Goal: Information Seeking & Learning: Learn about a topic

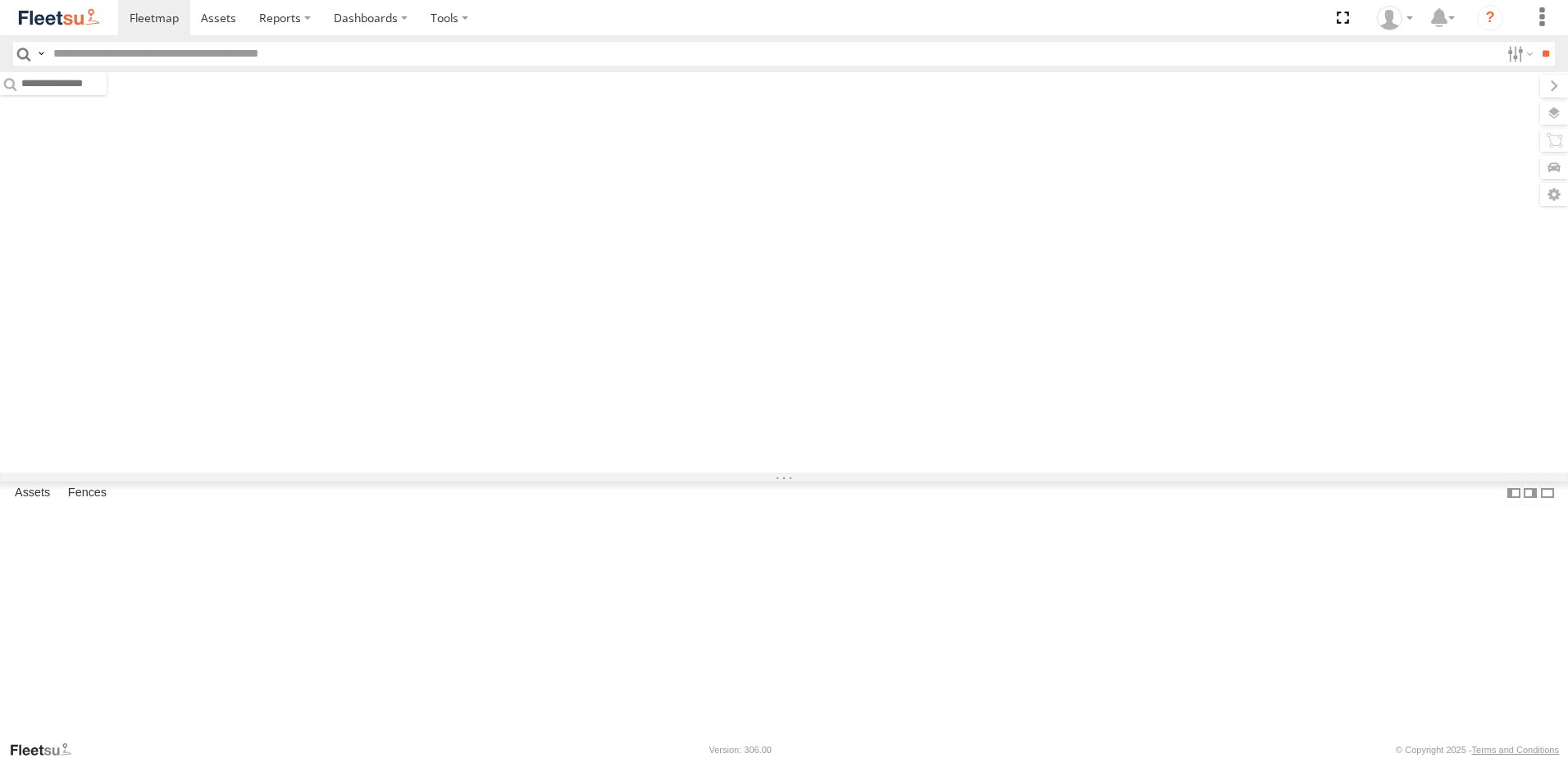
click at [45, 53] on label at bounding box center [41, 54] width 13 height 24
click at [0, 0] on span "Driver Last Name" at bounding box center [0, 0] width 0 height 0
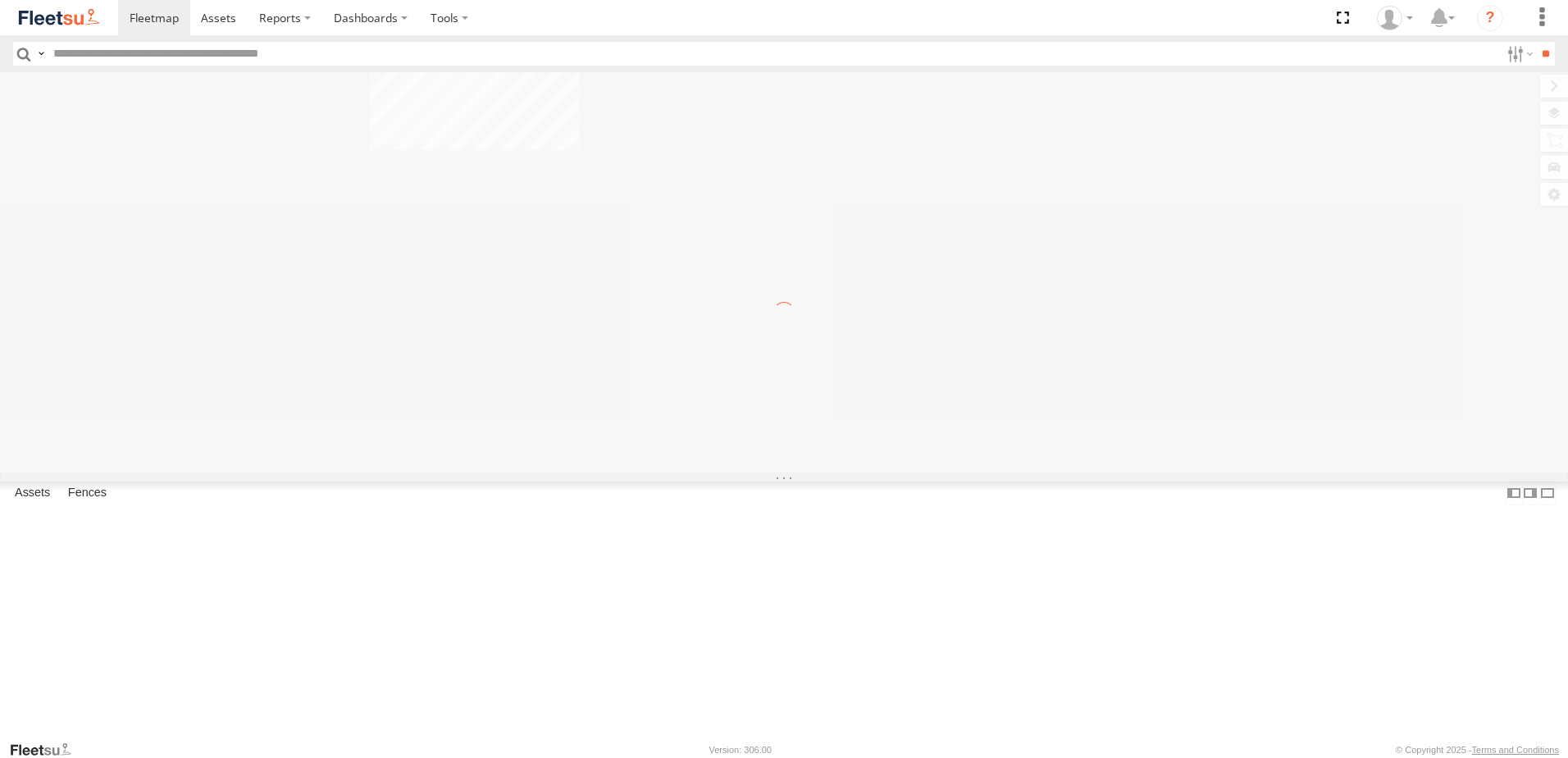
click at [187, 58] on input "text" at bounding box center [773, 54] width 1453 height 24
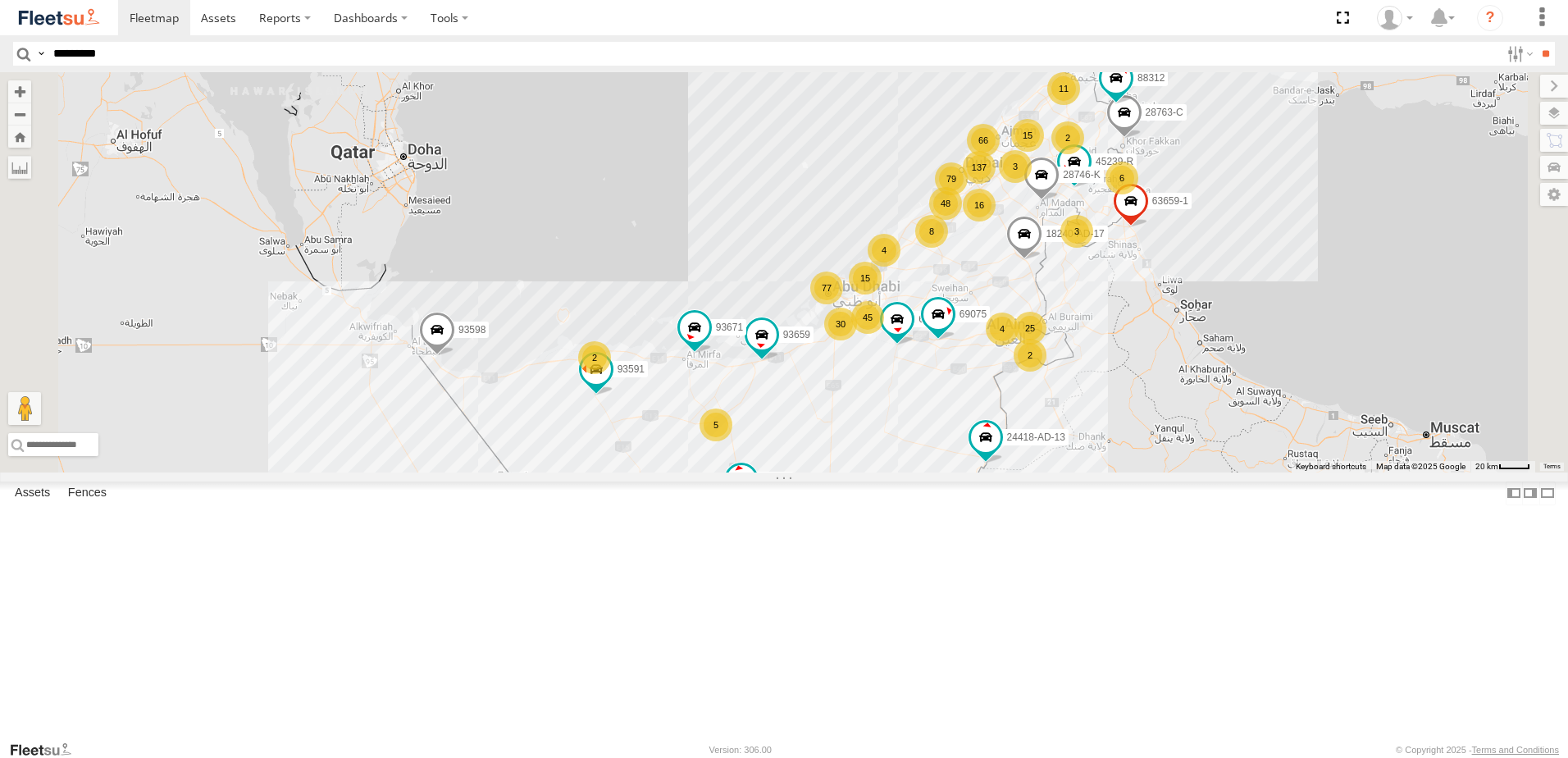
type input "*********"
click at [1535, 42] on input "**" at bounding box center [1545, 54] width 19 height 24
click at [0, 0] on span at bounding box center [0, 0] width 0 height 0
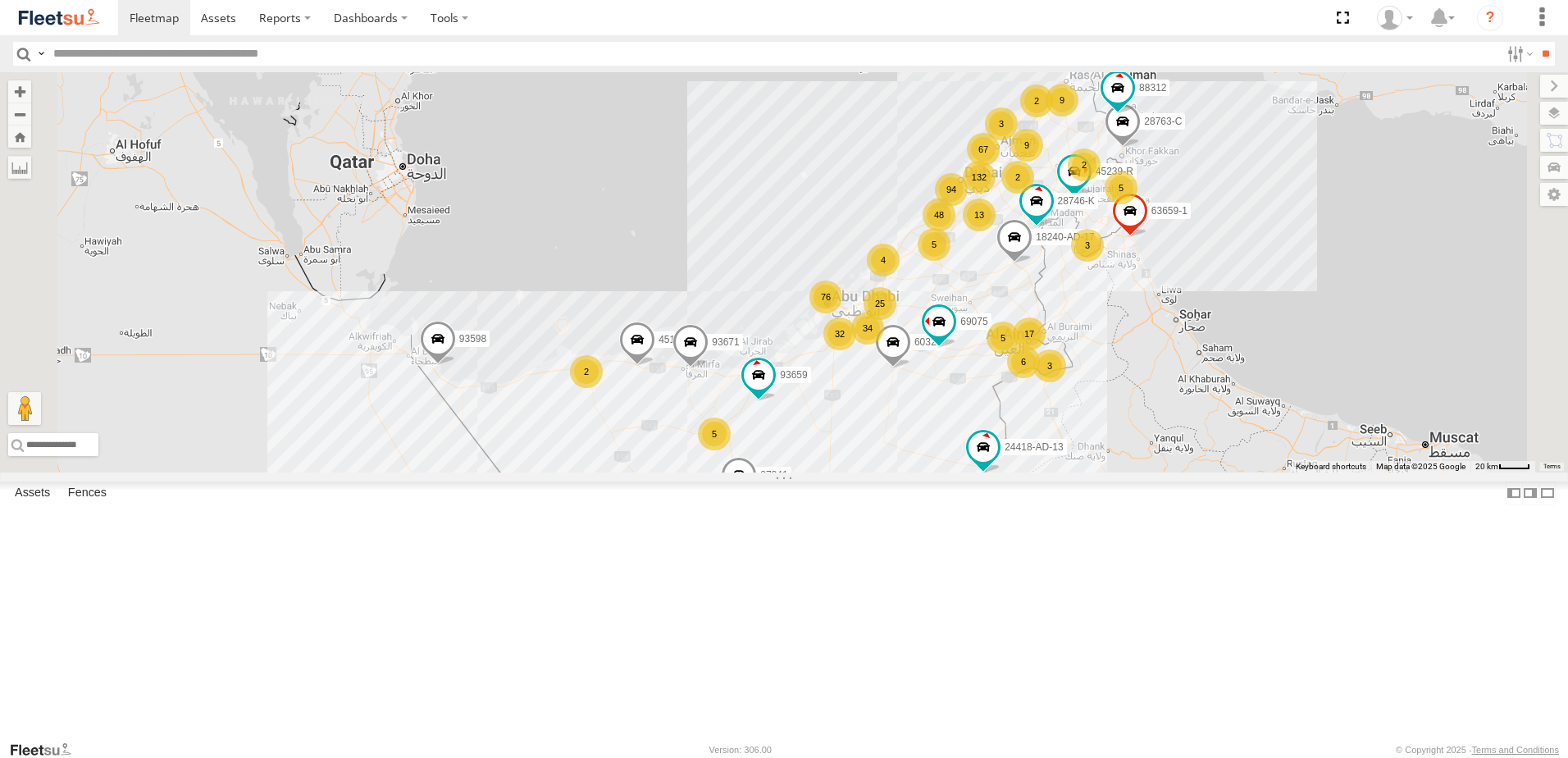
click at [0, 0] on span "Driver Last Name" at bounding box center [0, 0] width 0 height 0
click at [174, 52] on input "text" at bounding box center [773, 54] width 1453 height 24
type input "*********"
click at [1535, 42] on input "**" at bounding box center [1545, 54] width 19 height 24
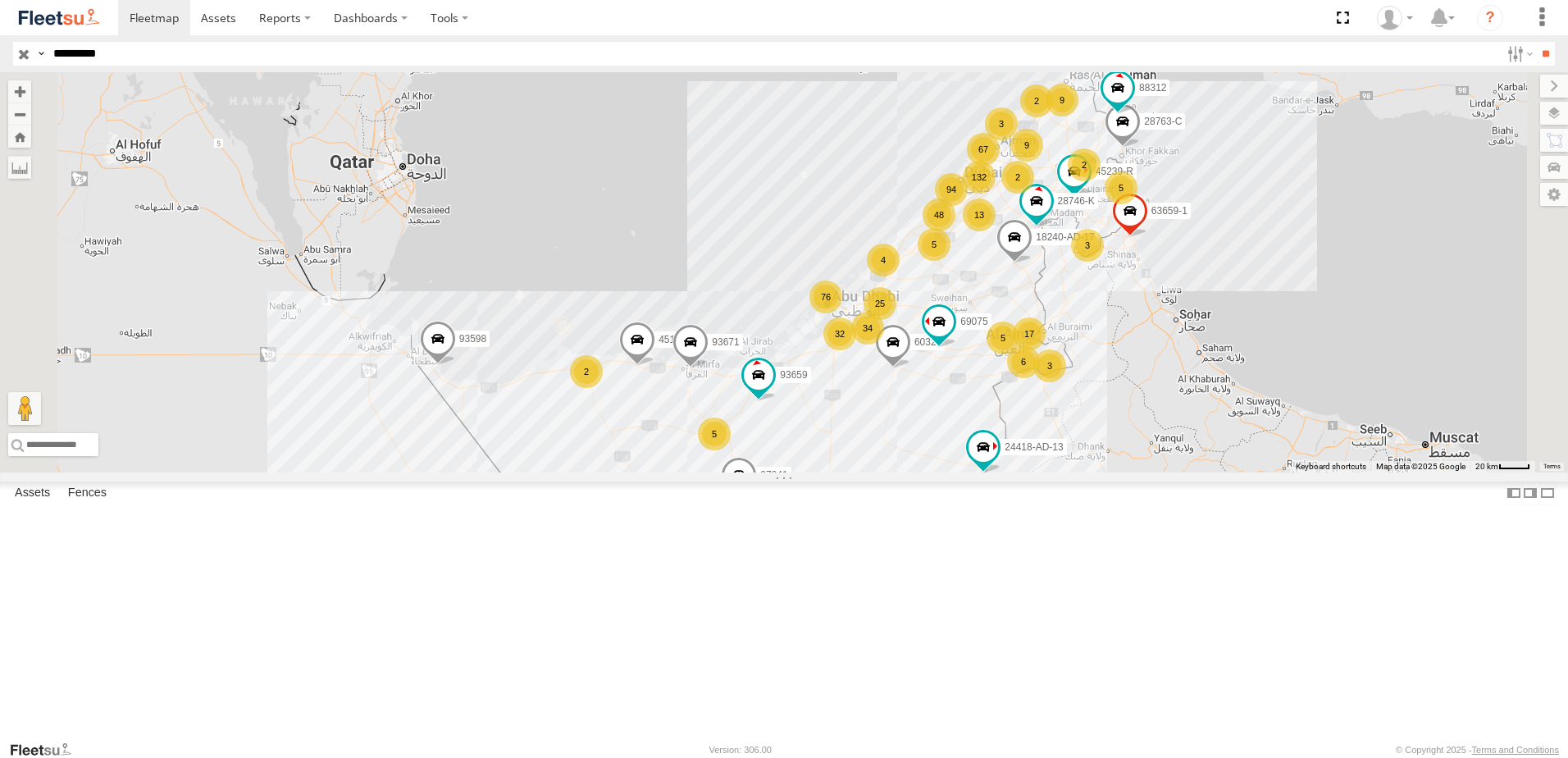
click at [0, 0] on span at bounding box center [0, 0] width 0 height 0
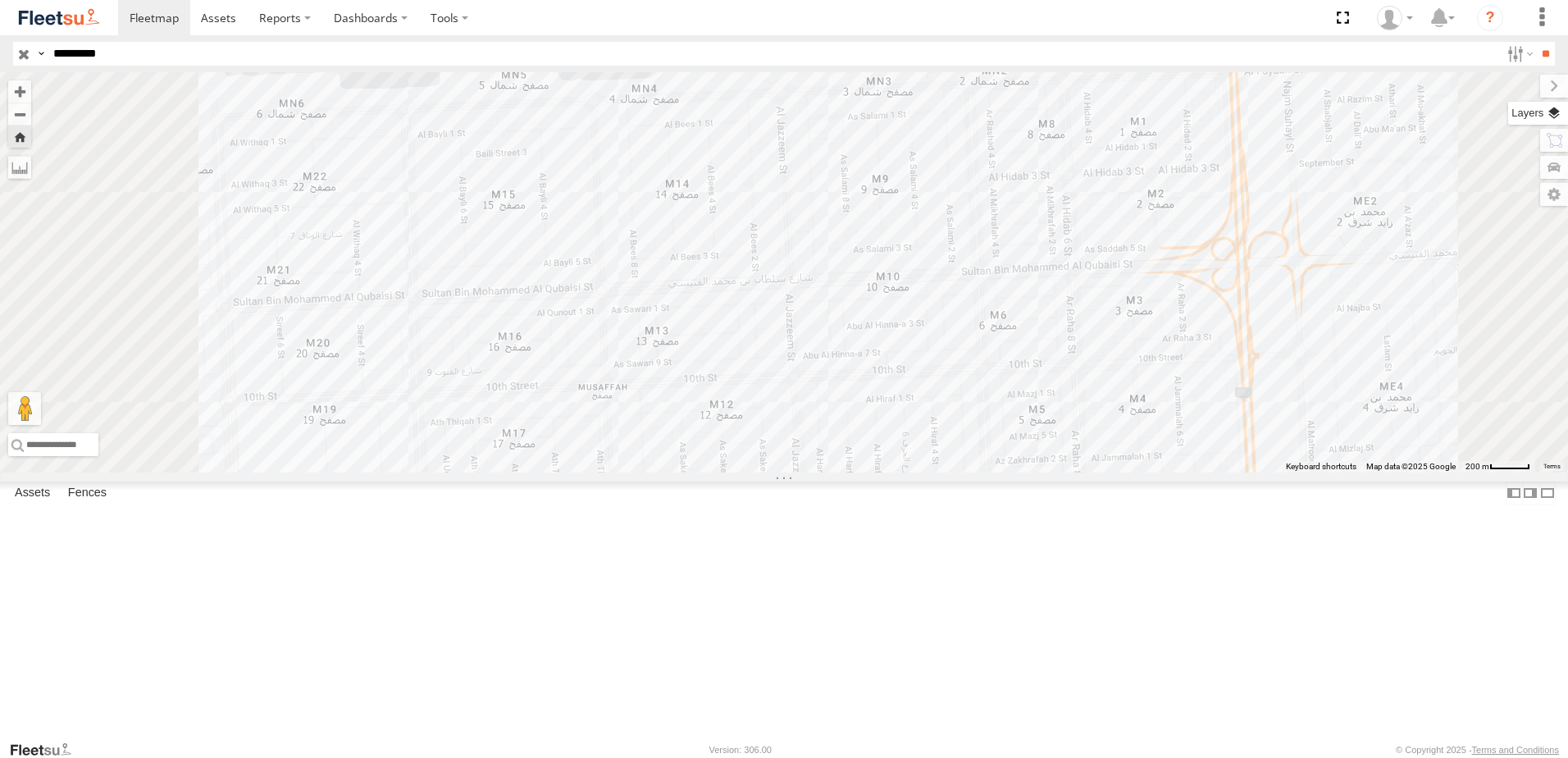
click at [1553, 114] on label at bounding box center [1537, 113] width 60 height 23
click at [0, 0] on label at bounding box center [0, 0] width 0 height 0
click at [0, 0] on span "Fences" at bounding box center [0, 0] width 0 height 0
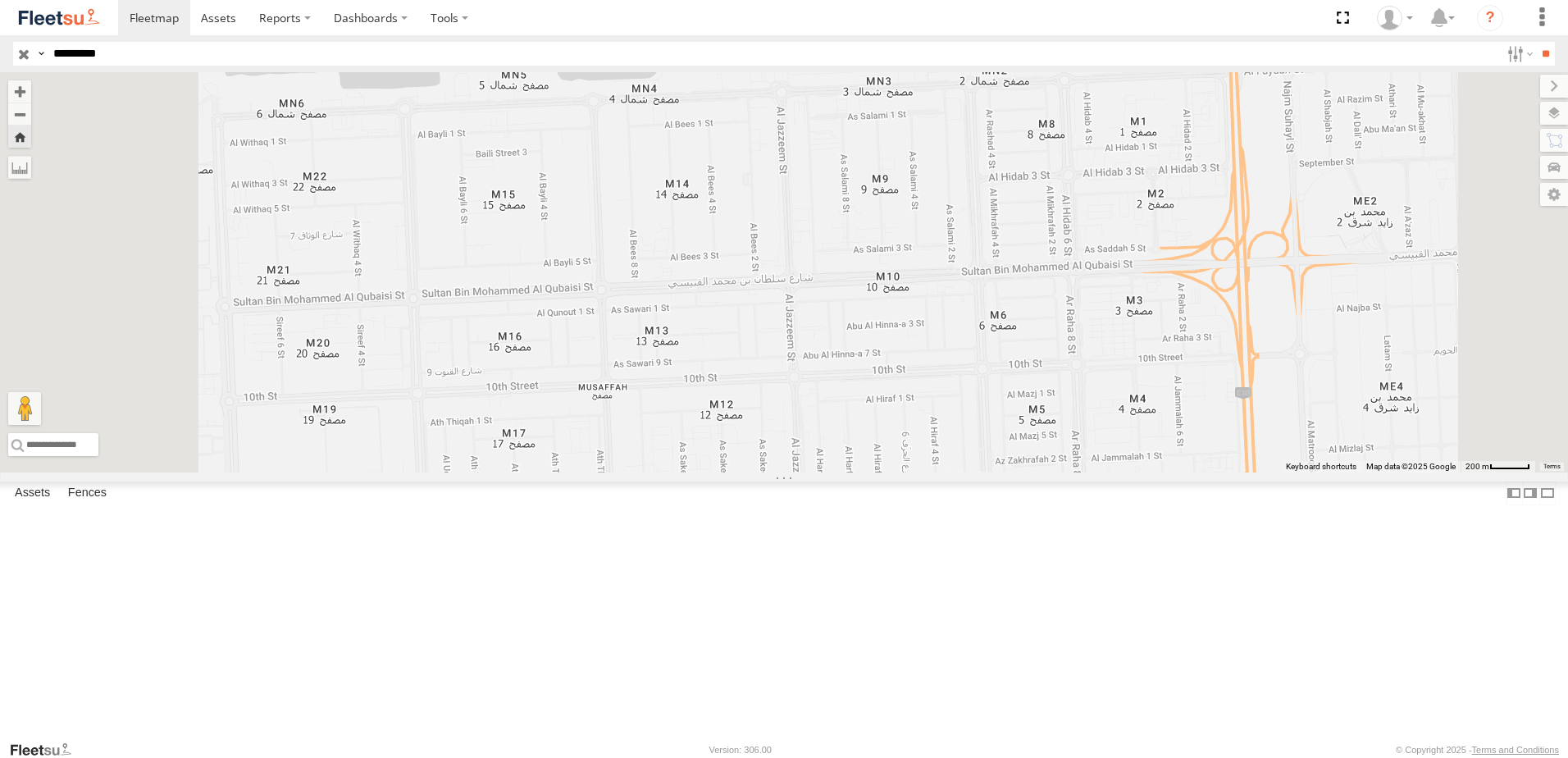
click at [0, 0] on span "Fences" at bounding box center [0, 0] width 0 height 0
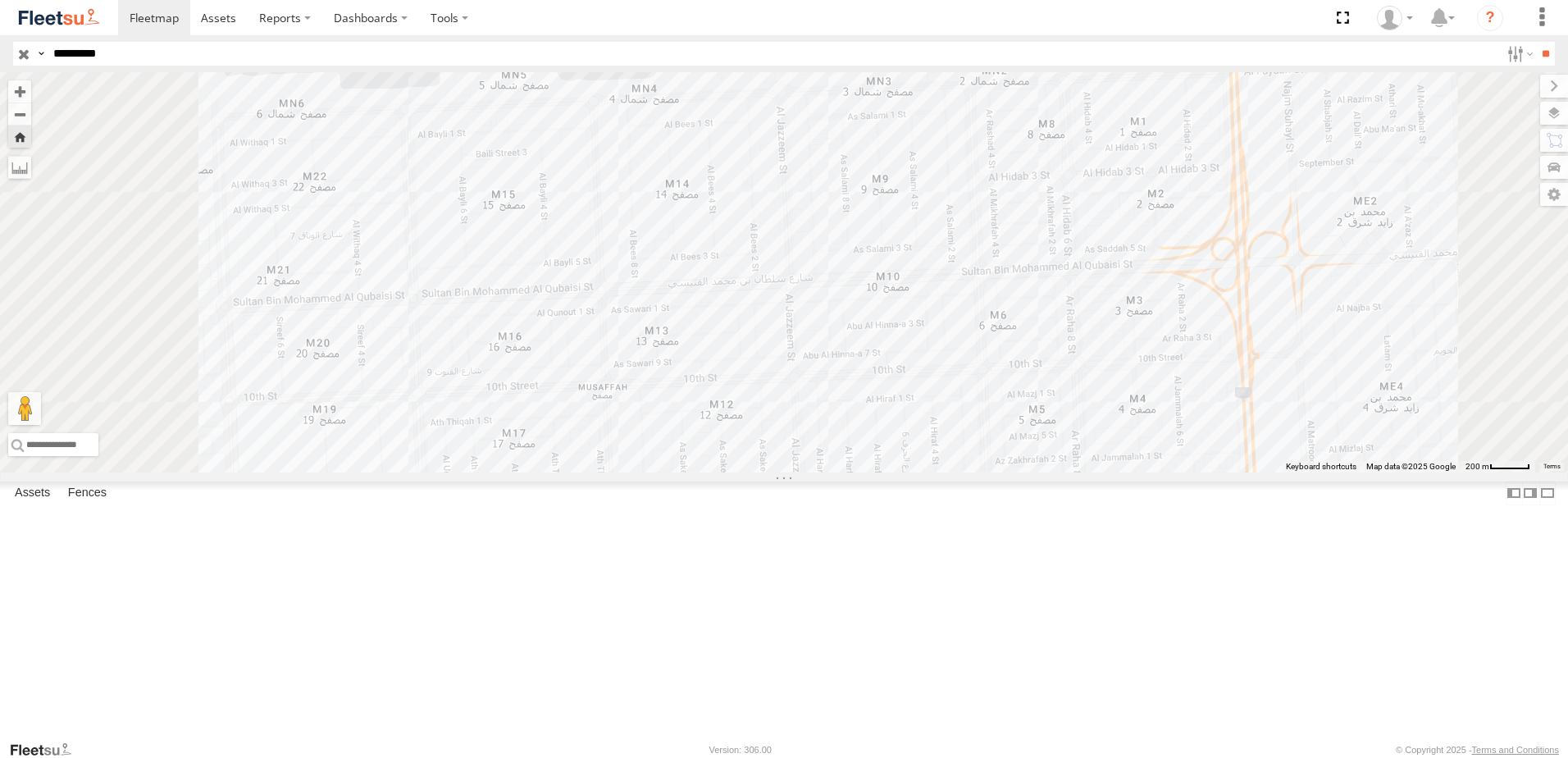
click at [0, 0] on span "Fences" at bounding box center [0, 0] width 0 height 0
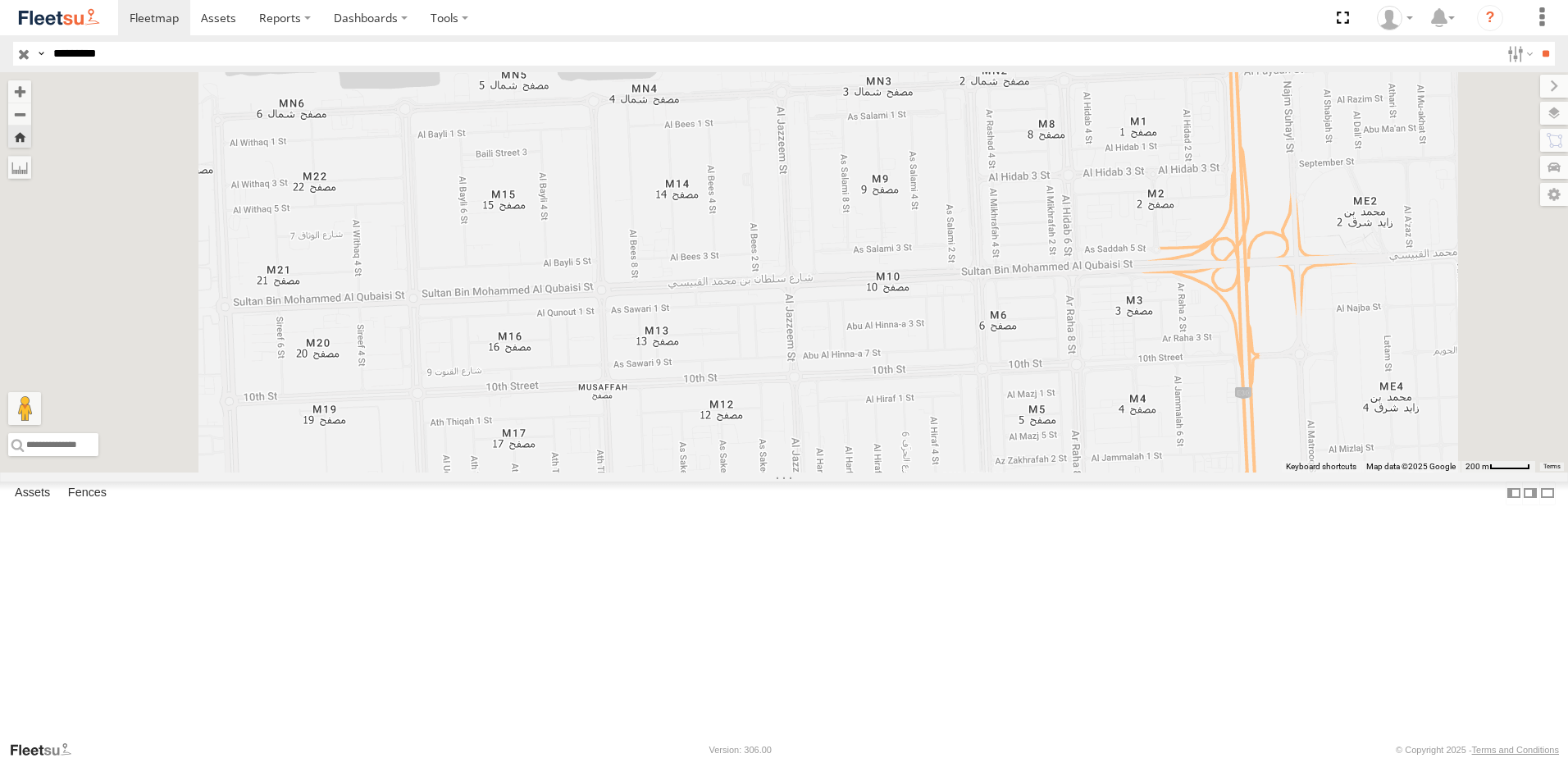
click at [0, 0] on span "Fences" at bounding box center [0, 0] width 0 height 0
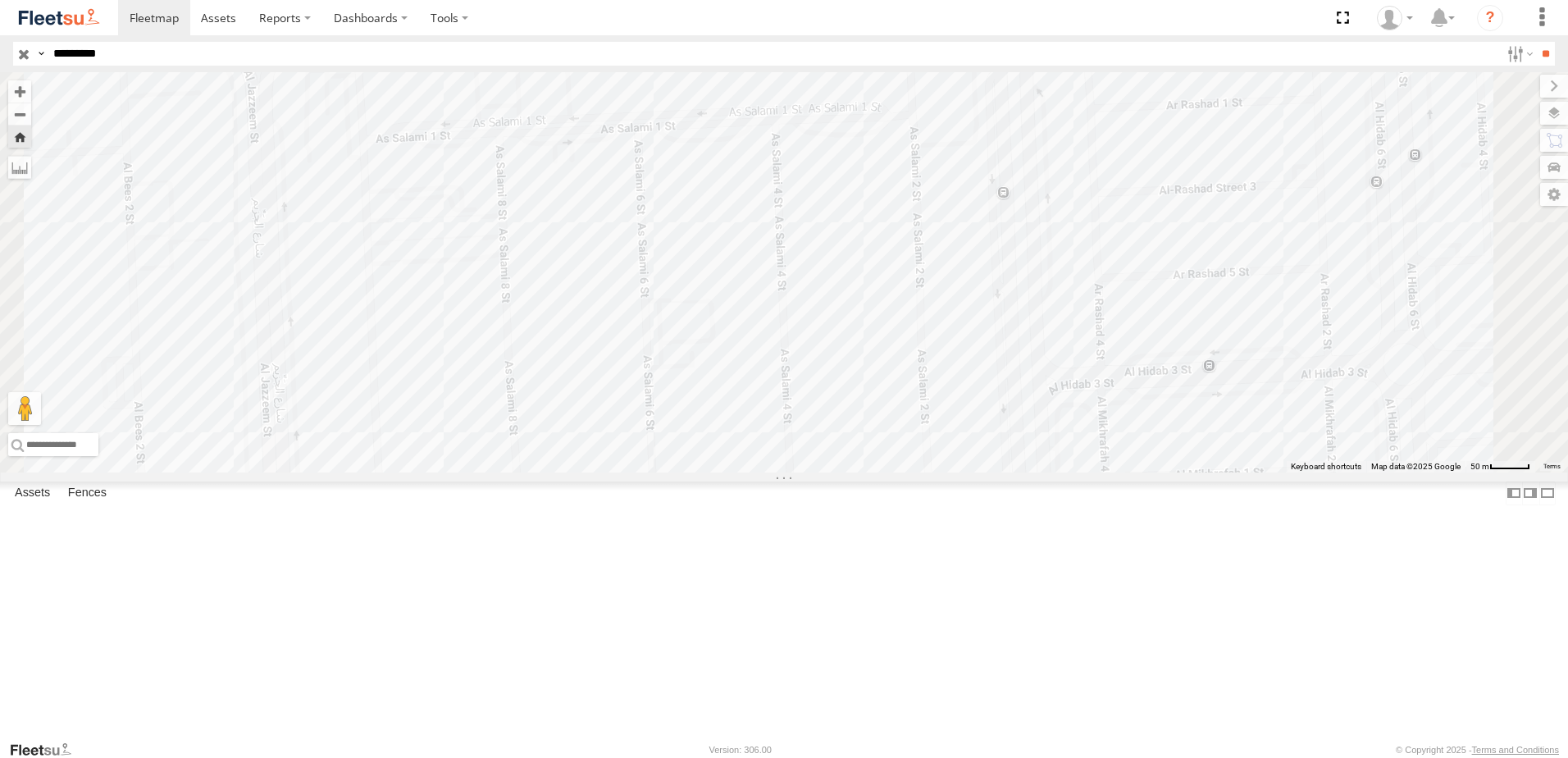
click at [1161, 245] on div "58558" at bounding box center [784, 272] width 1568 height 400
click at [896, 197] on div "58558 AUH-Mussafah Branch 17" at bounding box center [784, 272] width 1568 height 400
click at [1167, 268] on div "58558 Musaffah-M 9 Musaffah-M 9 22" at bounding box center [784, 272] width 1568 height 400
click at [1065, 95] on div "17" at bounding box center [1050, 69] width 29 height 52
click at [912, 116] on label at bounding box center [885, 111] width 53 height 11
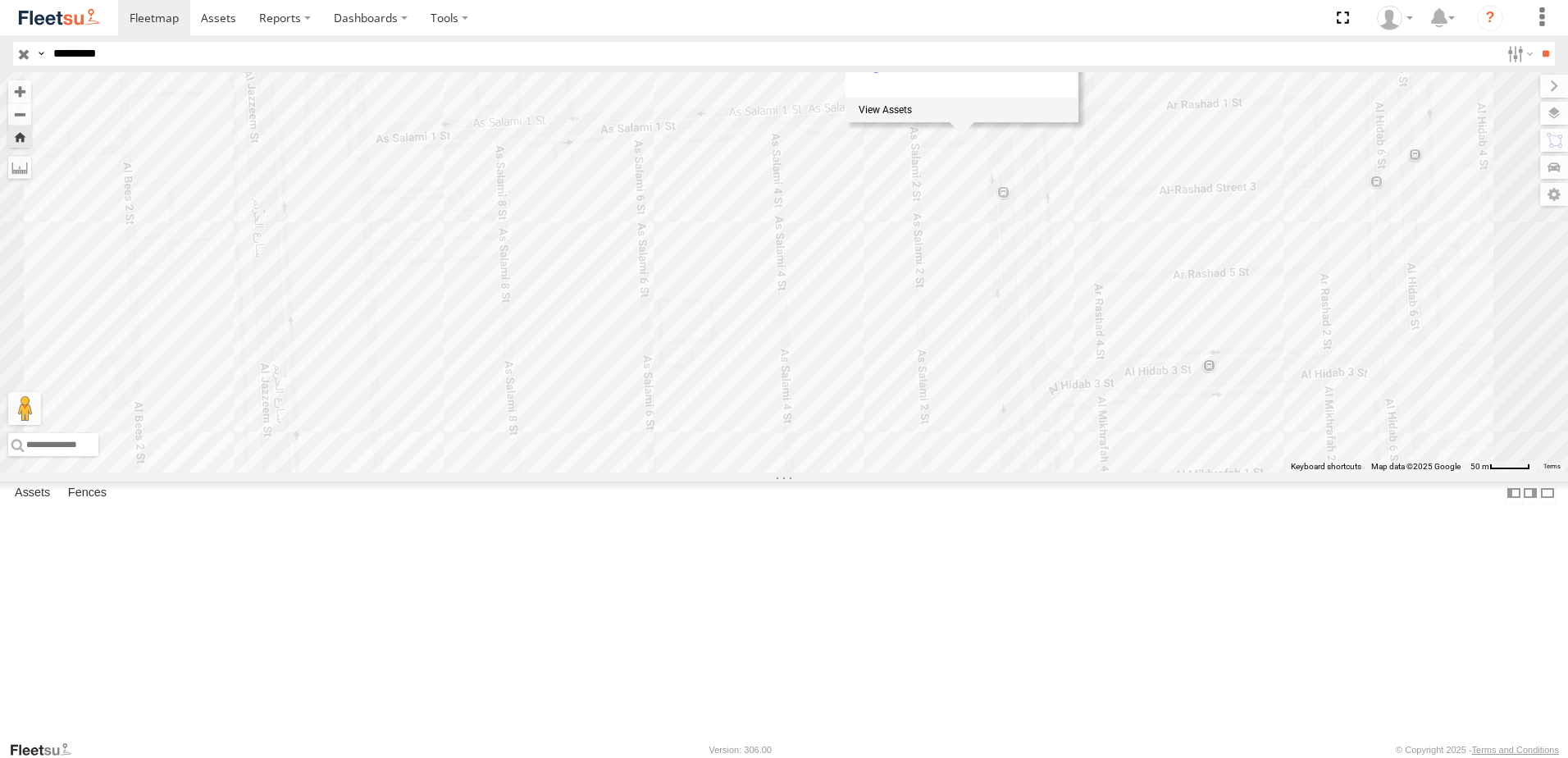
click at [0, 0] on label at bounding box center [0, 0] width 0 height 0
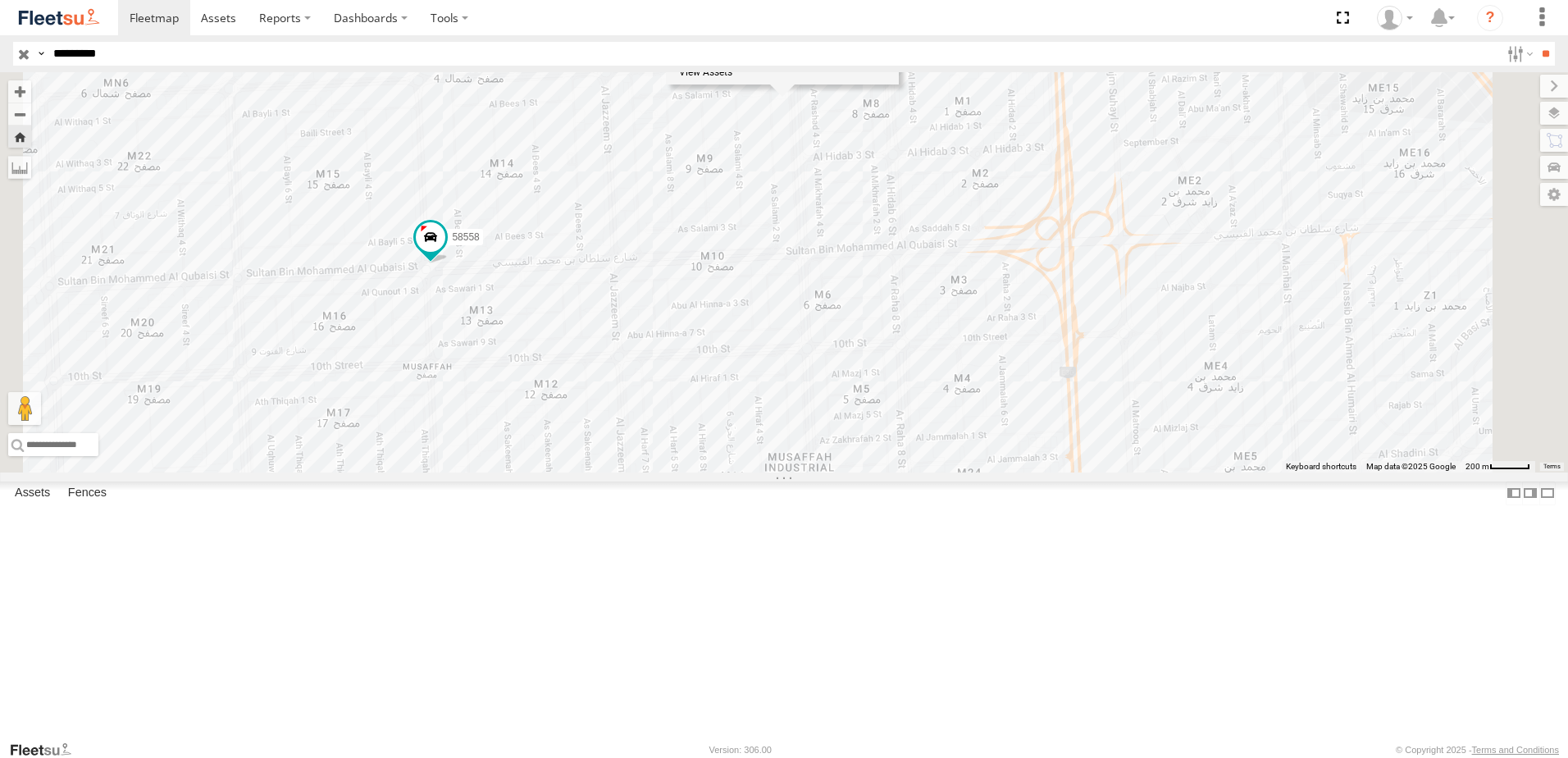
click at [0, 0] on span "Fences" at bounding box center [0, 0] width 0 height 0
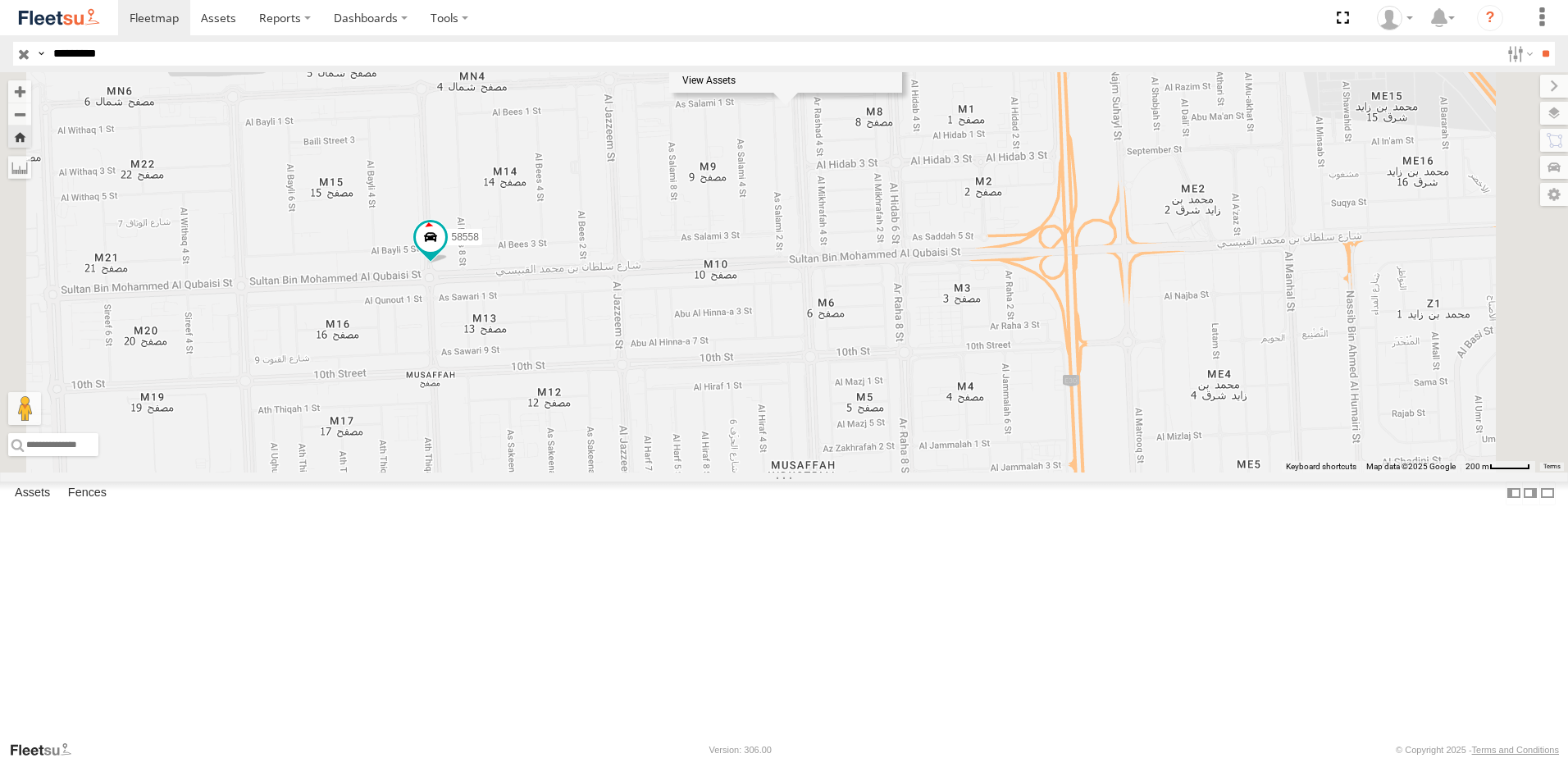
click at [994, 395] on div "58558 AUH-Mussafah Branch 17" at bounding box center [784, 272] width 1568 height 400
click at [0, 0] on span "Fences" at bounding box center [0, 0] width 0 height 0
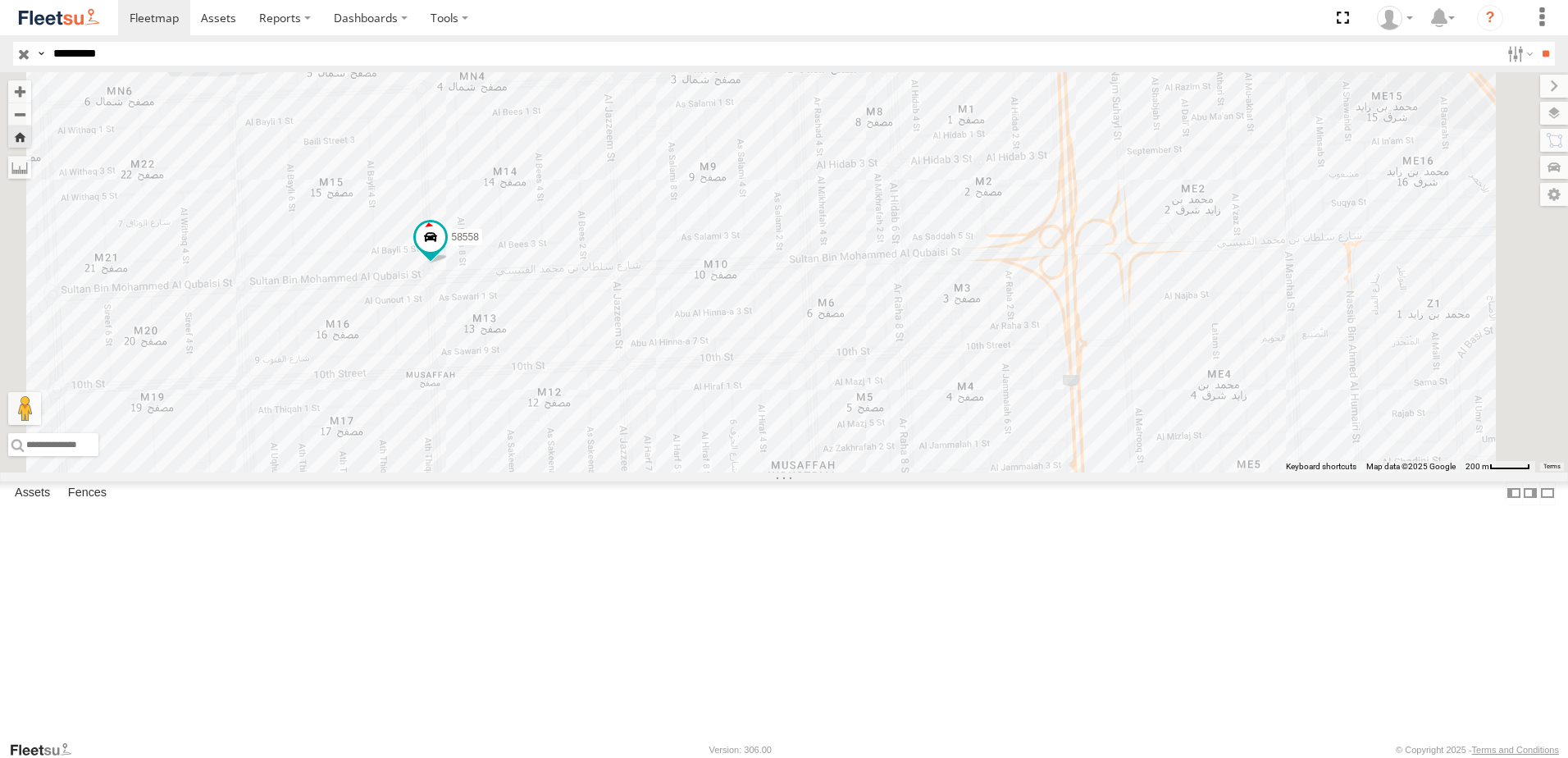
click at [0, 0] on span "Assets" at bounding box center [0, 0] width 0 height 0
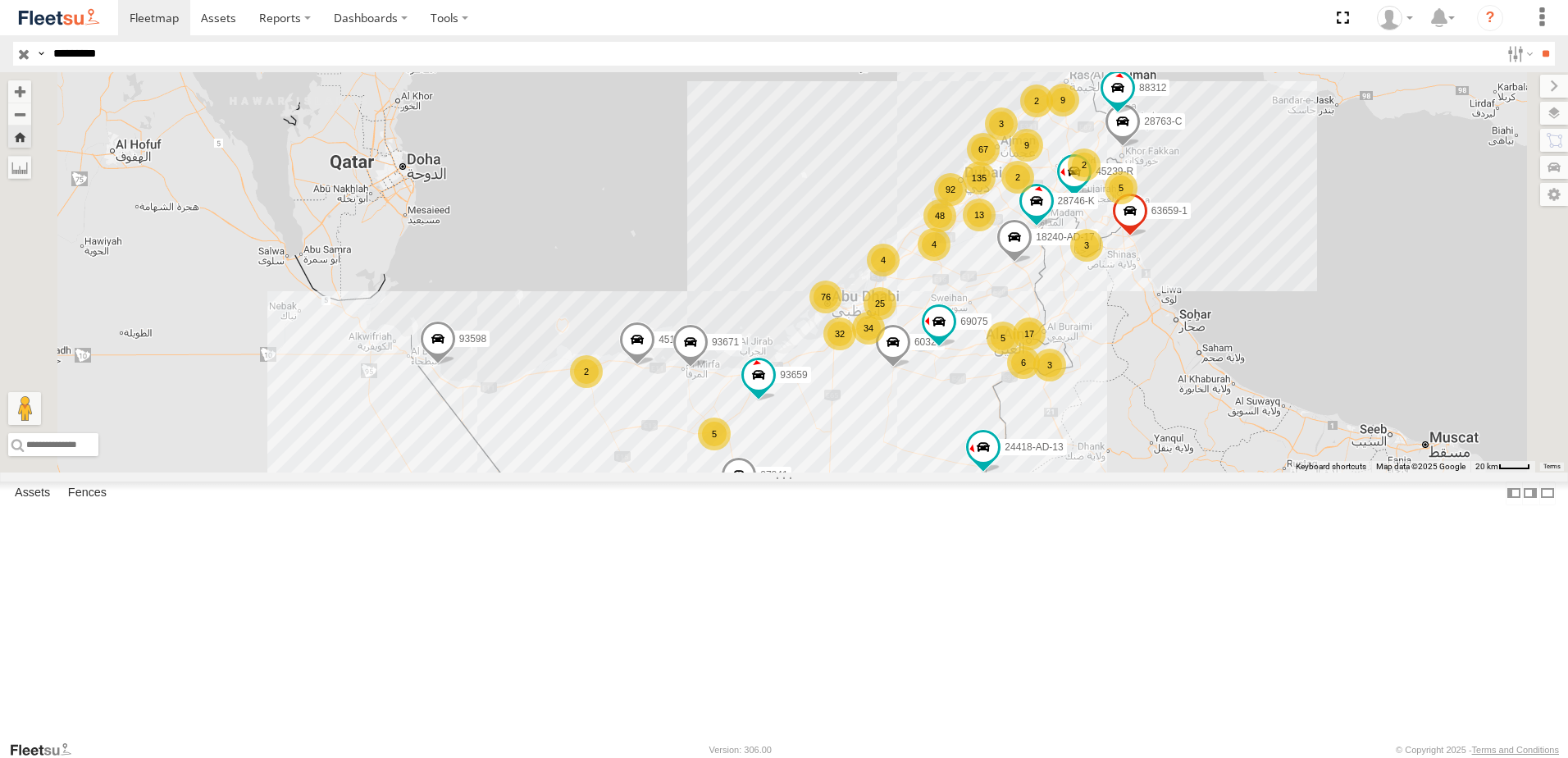
drag, startPoint x: 1387, startPoint y: 129, endPoint x: 1385, endPoint y: 149, distance: 20.1
click at [0, 0] on span "Fences" at bounding box center [0, 0] width 0 height 0
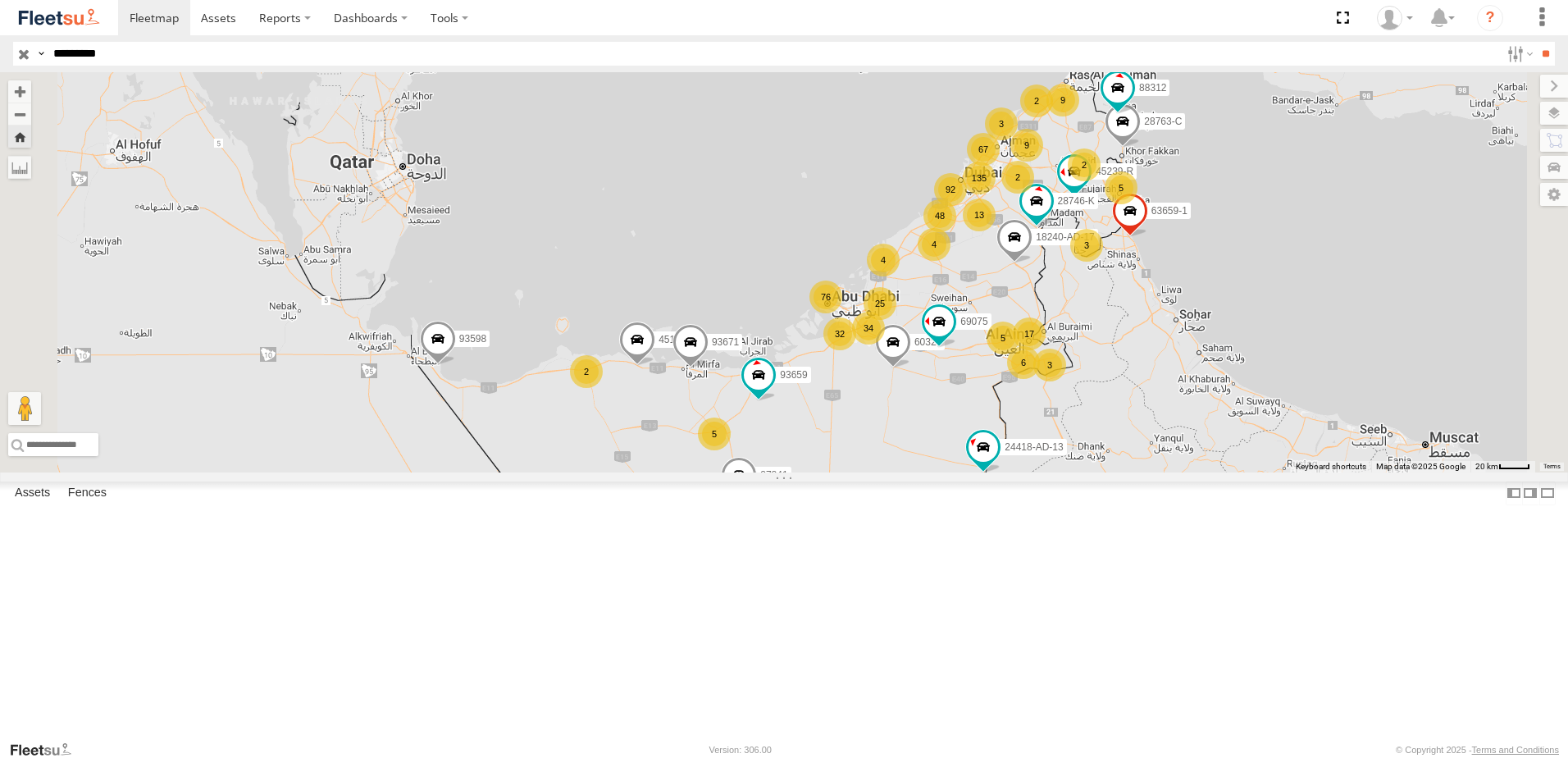
click at [0, 0] on span at bounding box center [0, 0] width 0 height 0
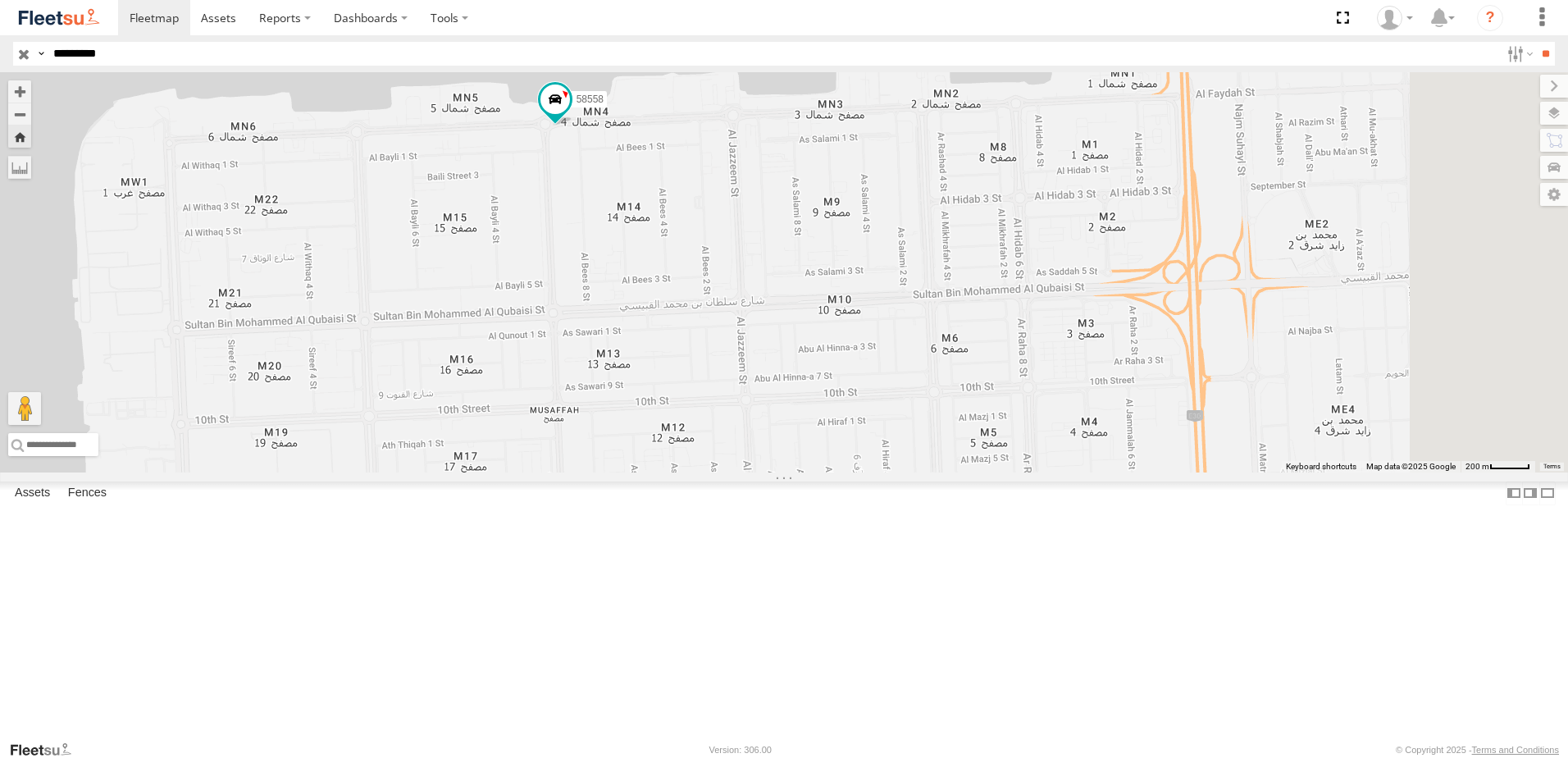
drag, startPoint x: 1067, startPoint y: 265, endPoint x: 884, endPoint y: 284, distance: 184.0
click at [884, 284] on div "58558" at bounding box center [784, 272] width 1568 height 400
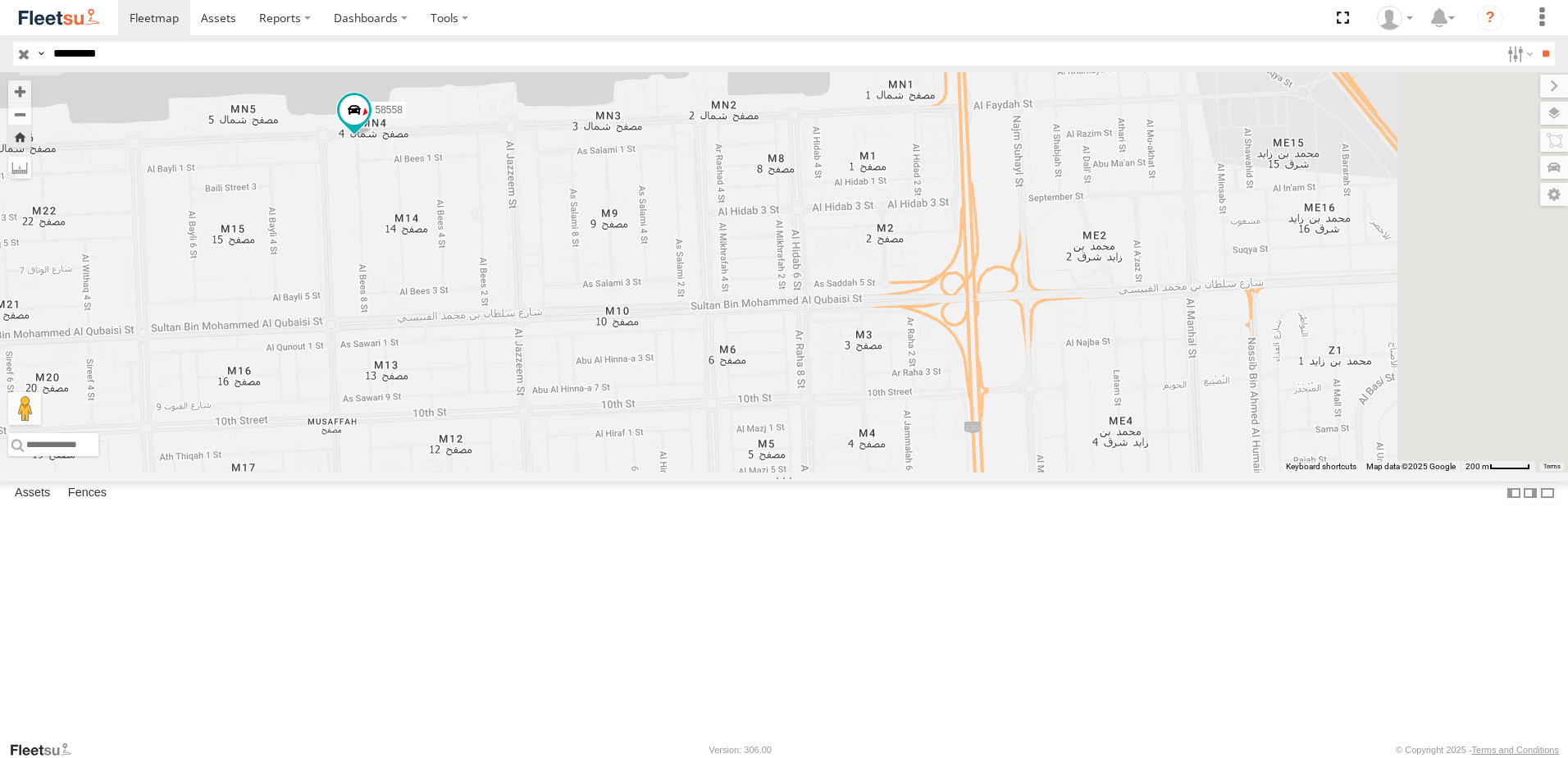
click at [0, 0] on span "Fences" at bounding box center [0, 0] width 0 height 0
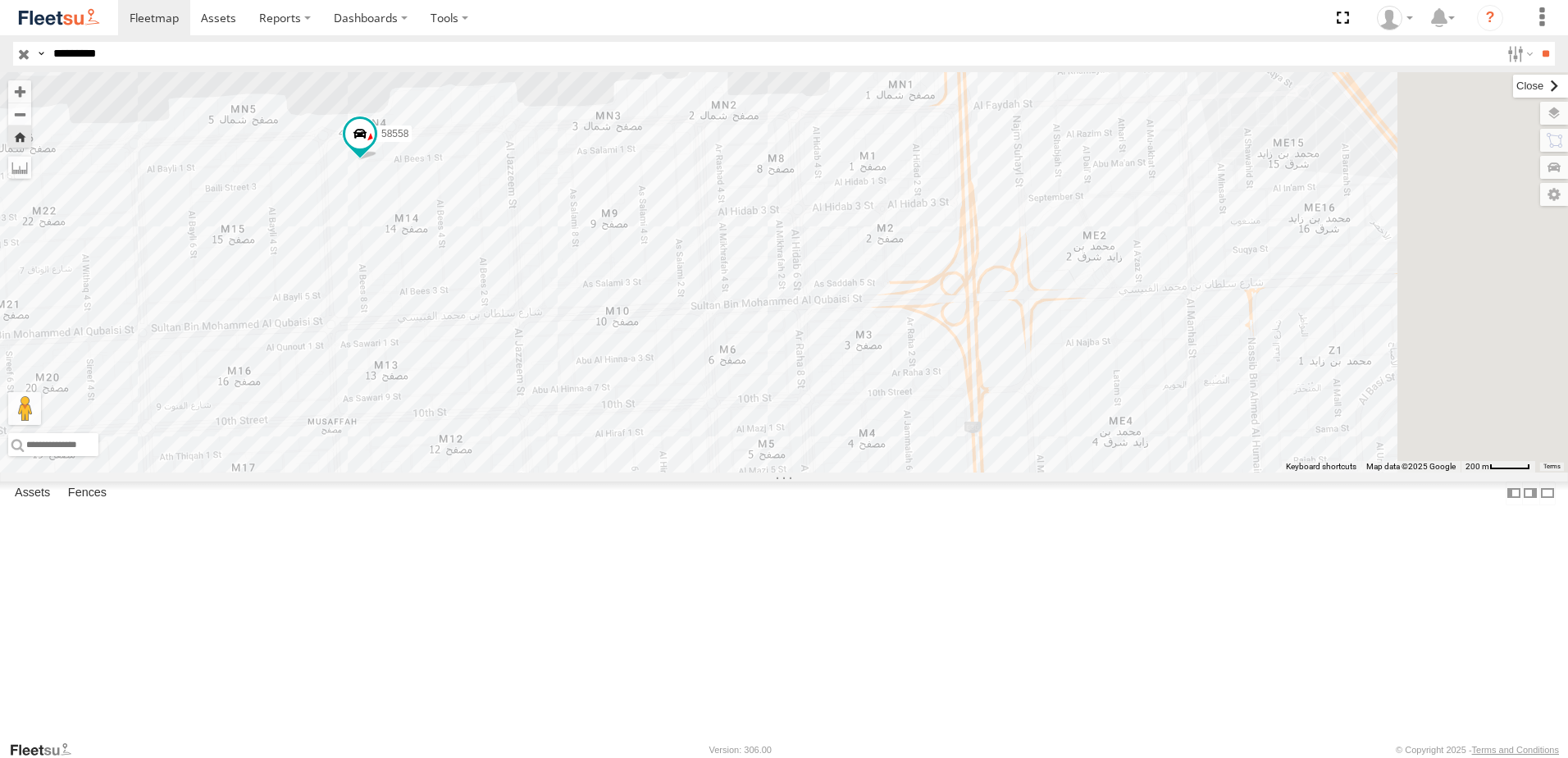
click at [1513, 92] on label at bounding box center [1540, 86] width 55 height 23
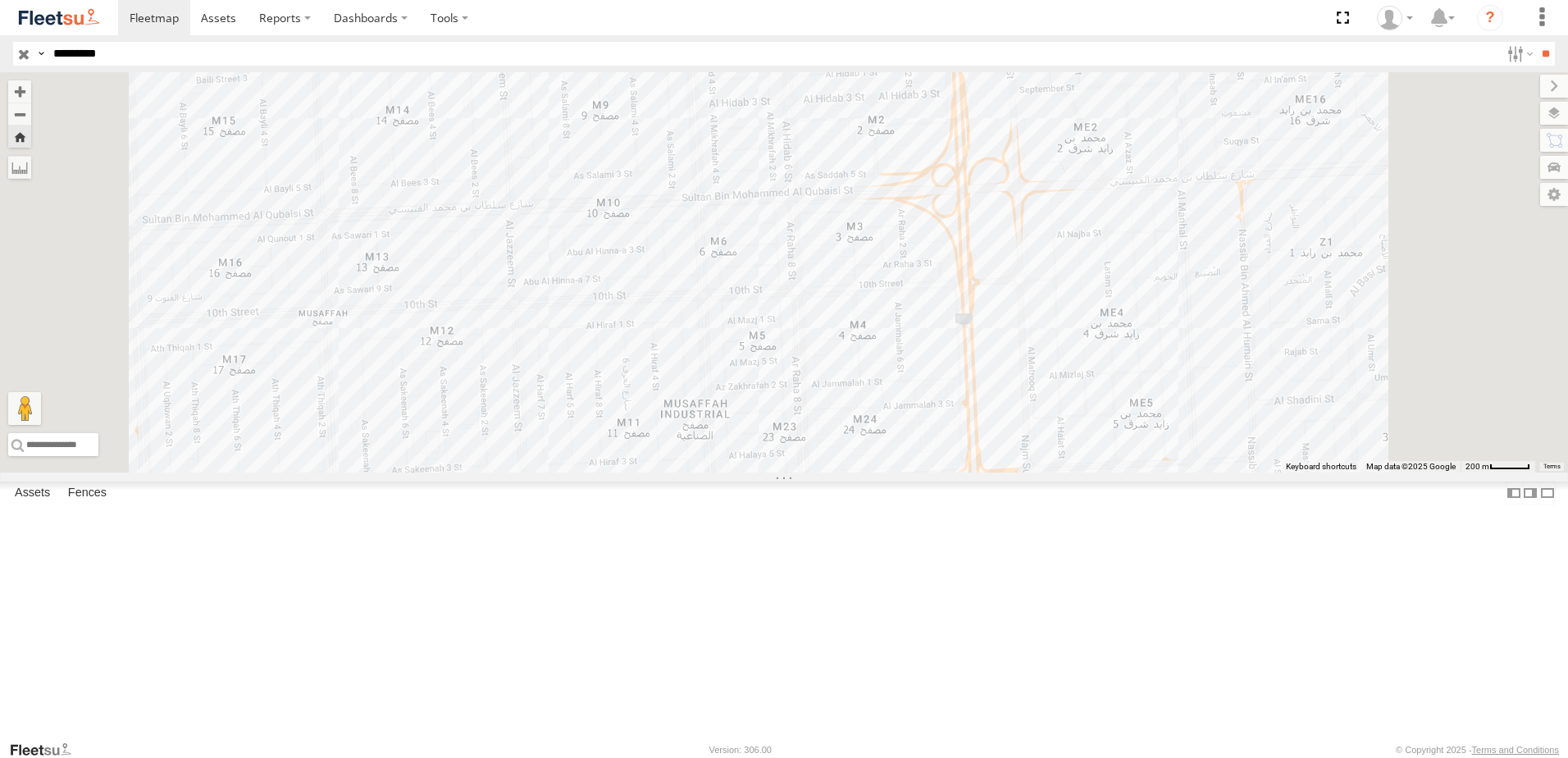
click at [1125, 472] on div "58558" at bounding box center [784, 272] width 1568 height 400
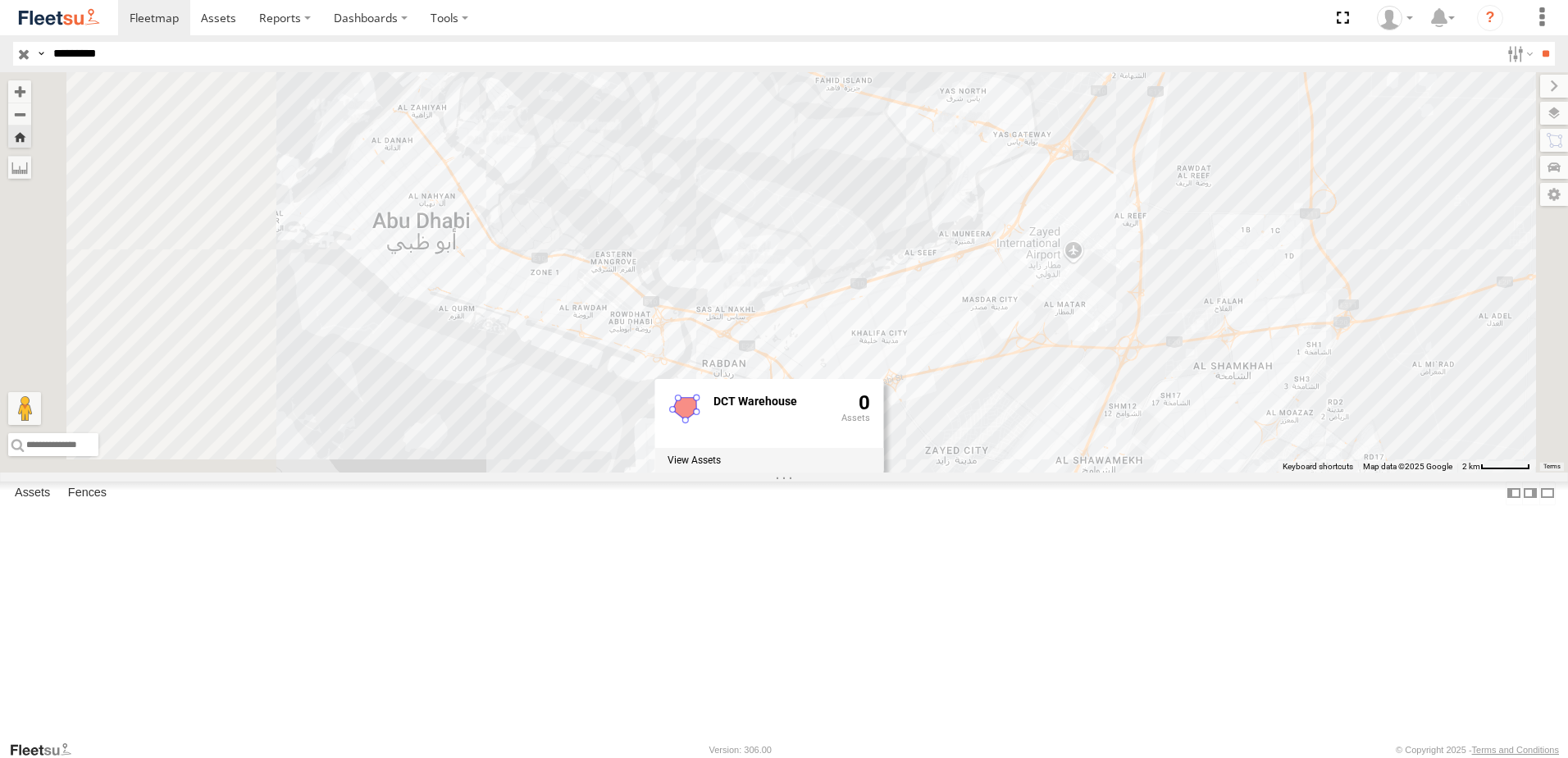
drag, startPoint x: 688, startPoint y: 393, endPoint x: 717, endPoint y: 442, distance: 56.9
click at [717, 442] on div "58558 DCT Warehouse 0" at bounding box center [784, 272] width 1568 height 400
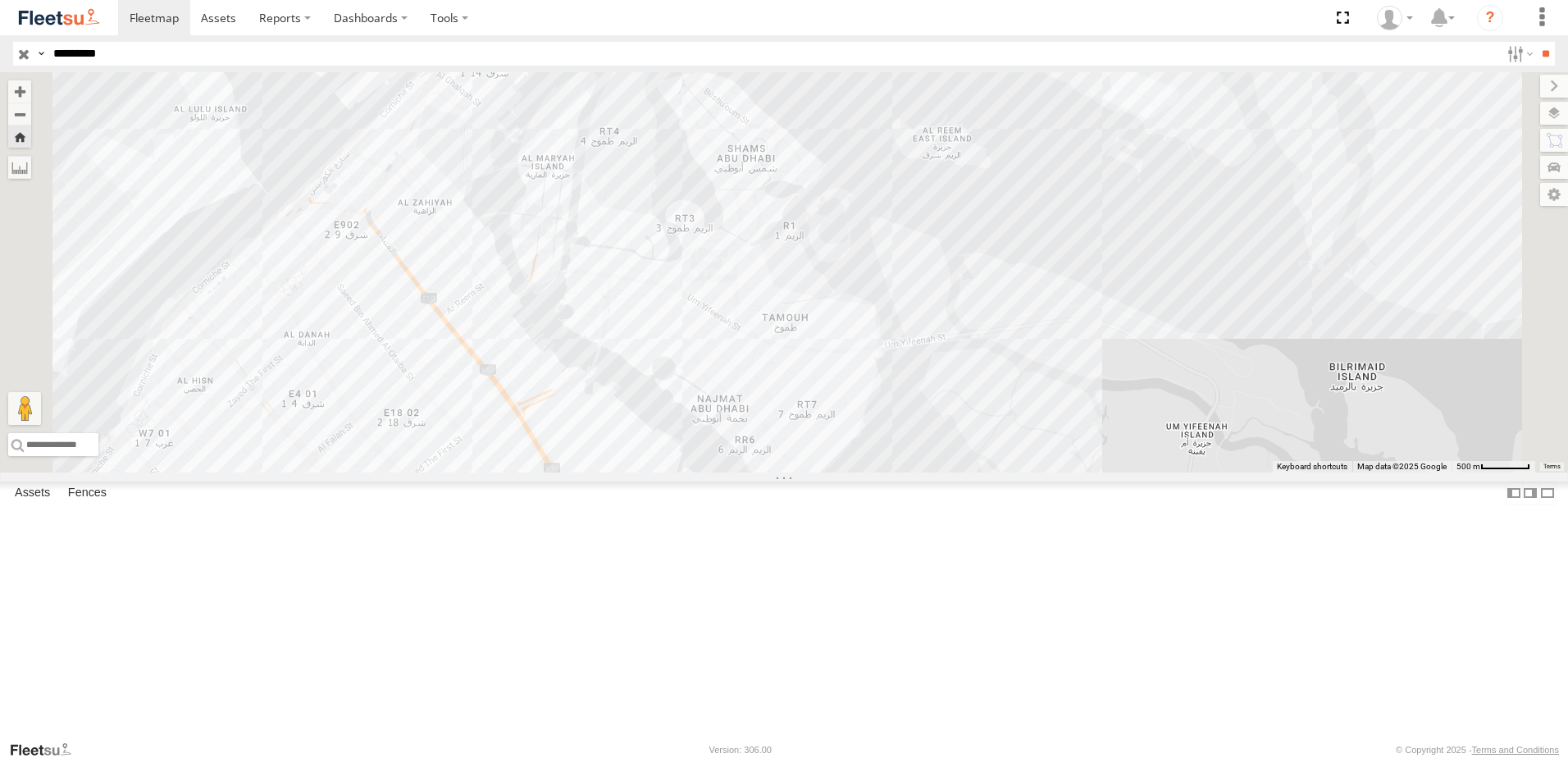
click at [673, 183] on div "58558 DCT Warehouse 0" at bounding box center [784, 272] width 1568 height 400
